Goal: Information Seeking & Learning: Find specific page/section

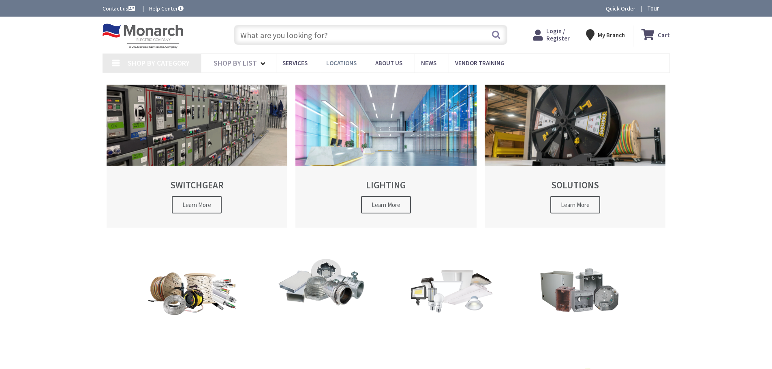
type input "[STREET_ADDRESS]"
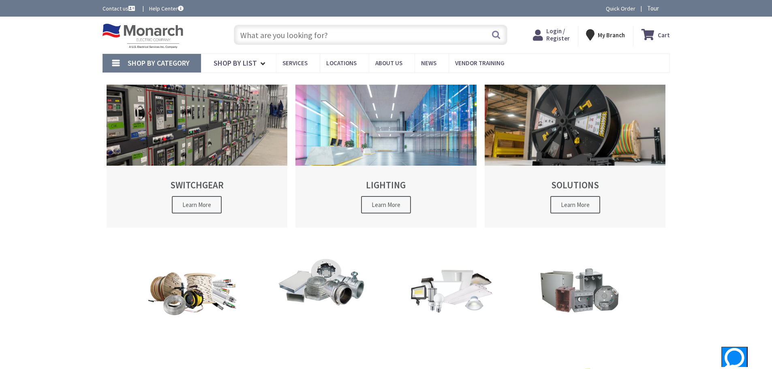
click at [323, 30] on input "text" at bounding box center [370, 35] width 273 height 20
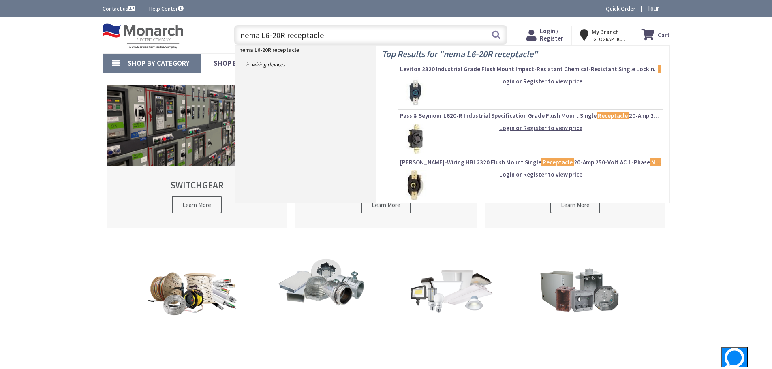
type input "nema L6-20R receptacle"
click at [418, 87] on img at bounding box center [415, 92] width 30 height 30
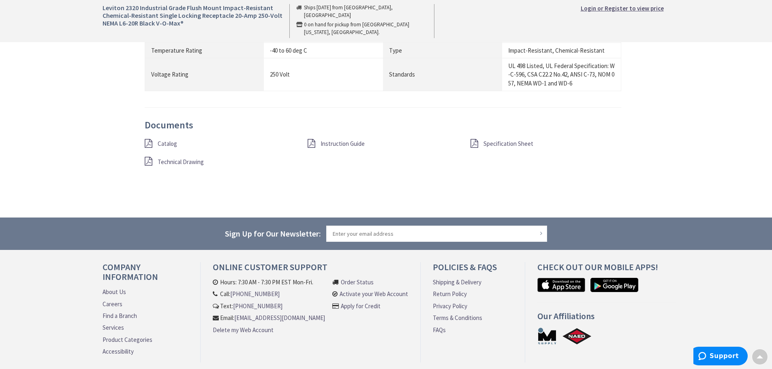
scroll to position [728, 0]
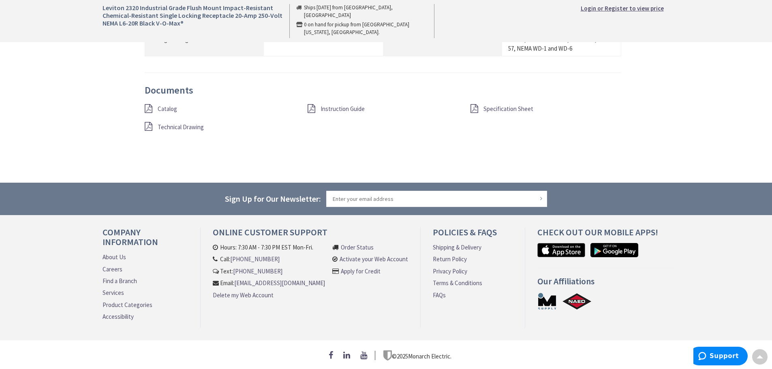
click at [474, 108] on icon at bounding box center [474, 108] width 8 height 9
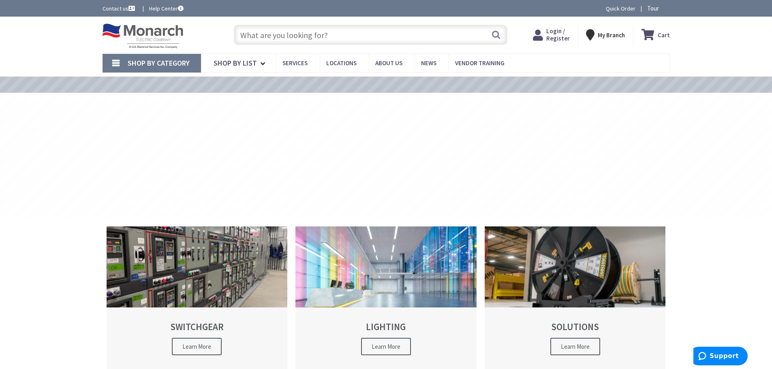
click at [361, 39] on input "text" at bounding box center [370, 35] width 273 height 20
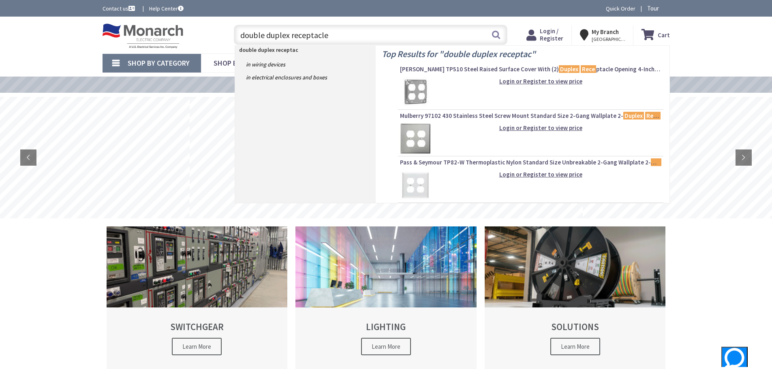
type input "double duplex receptacle"
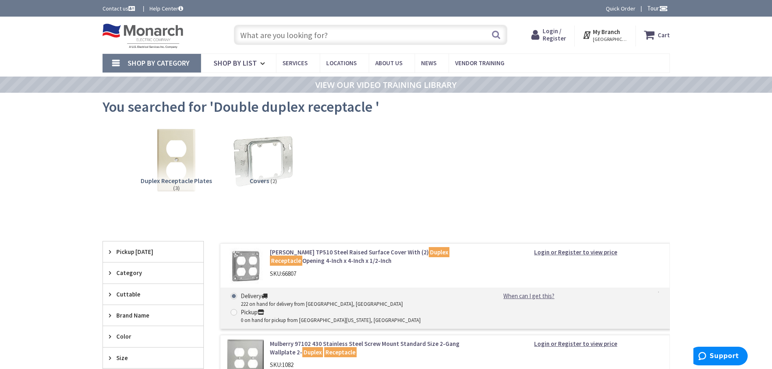
click at [275, 38] on input "text" at bounding box center [370, 35] width 273 height 20
type input "1"
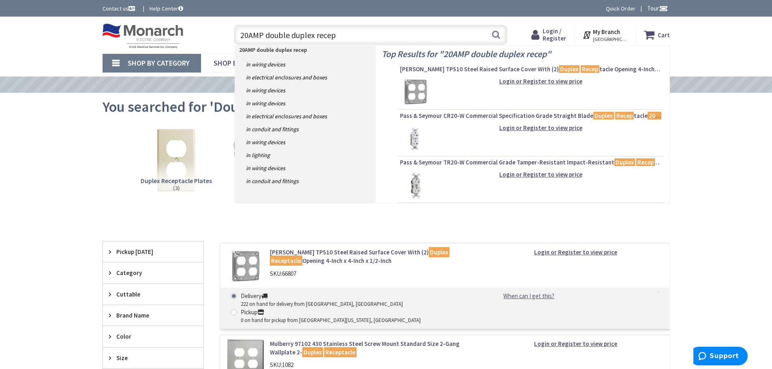
click at [353, 35] on input "20AMP double duplex recep" at bounding box center [370, 35] width 273 height 20
type input "20AMP double duplex receptacle"
click at [412, 181] on img at bounding box center [415, 185] width 30 height 30
